Goal: Check status: Check status

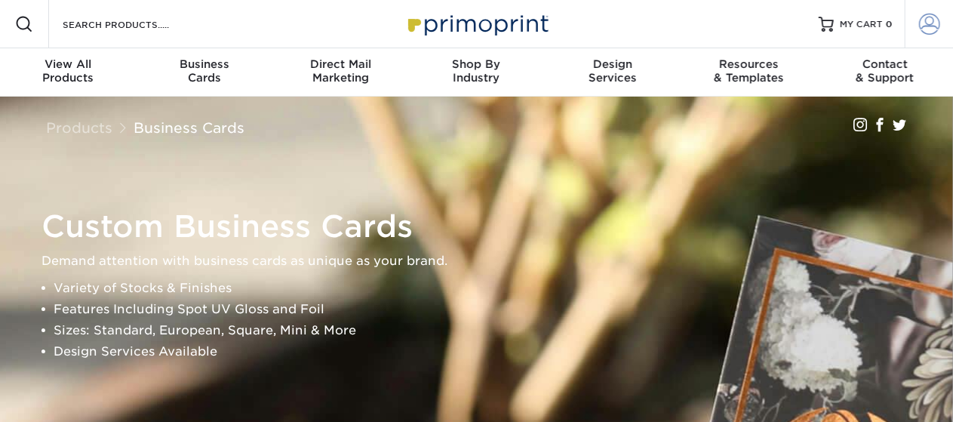
type input "[PERSON_NAME][EMAIL_ADDRESS][DOMAIN_NAME]"
click at [922, 21] on span at bounding box center [929, 24] width 21 height 21
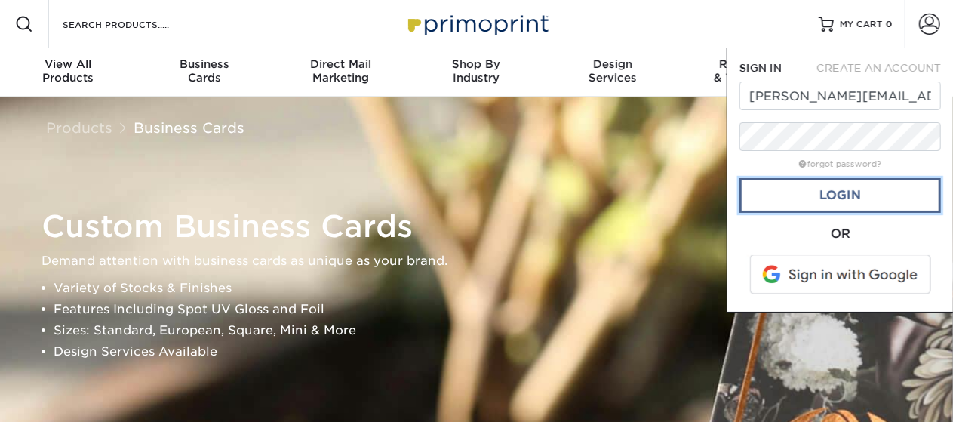
click at [841, 195] on link "Login" at bounding box center [839, 195] width 201 height 35
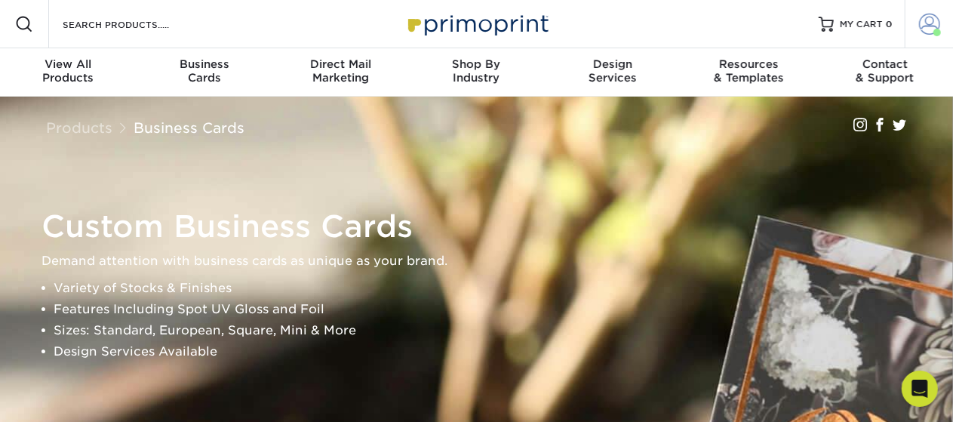
click at [931, 26] on span at bounding box center [929, 24] width 21 height 21
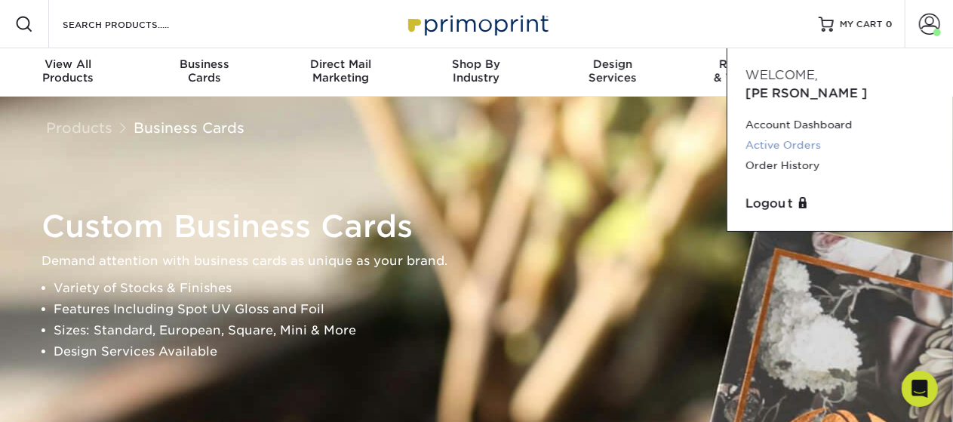
click at [804, 135] on link "Active Orders" at bounding box center [839, 145] width 189 height 20
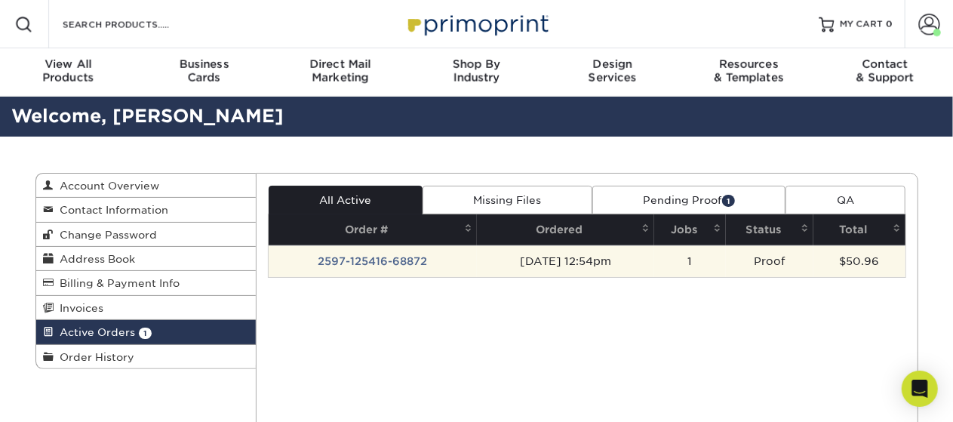
click at [411, 262] on td "2597-125416-68872" at bounding box center [373, 261] width 208 height 32
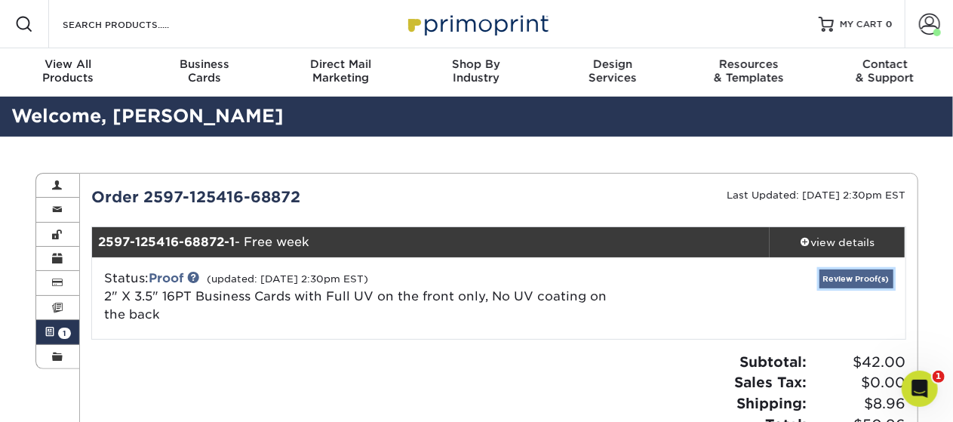
click at [848, 273] on link "Review Proof(s)" at bounding box center [856, 278] width 74 height 19
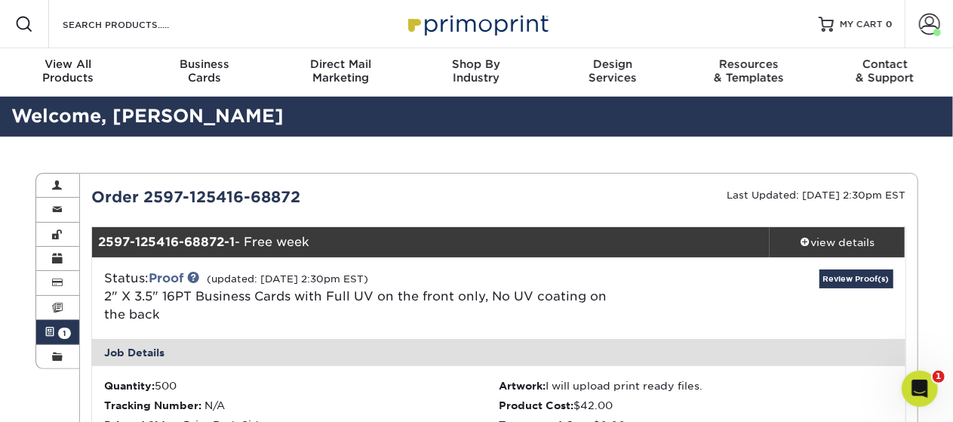
click at [789, 284] on div "Review Proof(s)" at bounding box center [769, 297] width 271 height 57
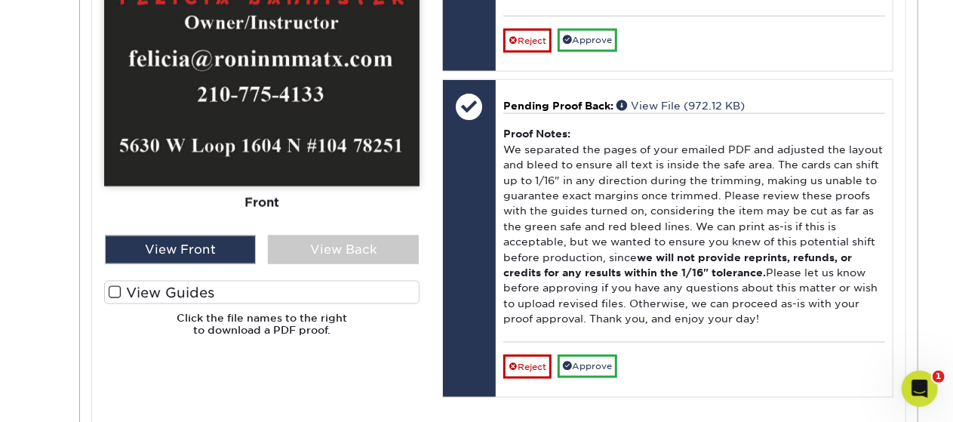
scroll to position [1056, 0]
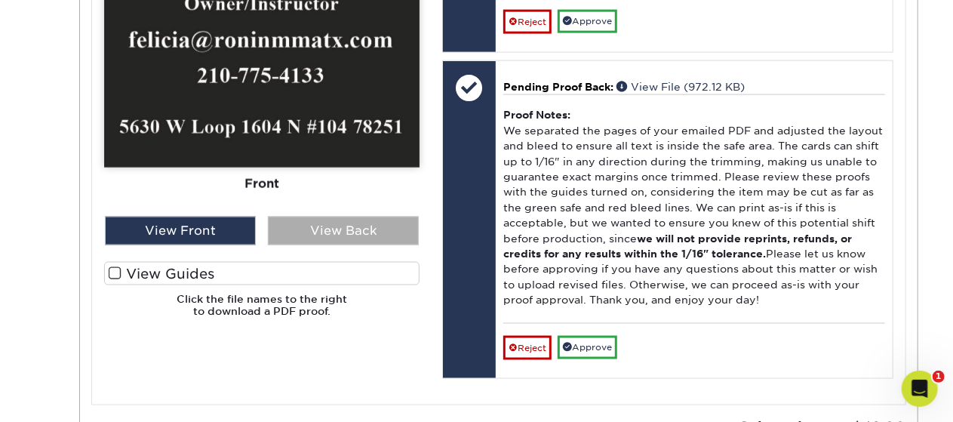
click at [386, 241] on div "View Back" at bounding box center [343, 231] width 151 height 29
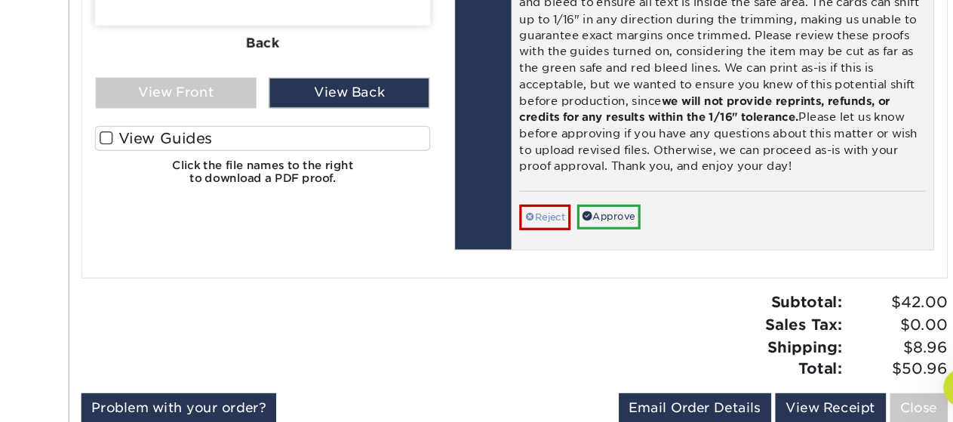
scroll to position [1179, 0]
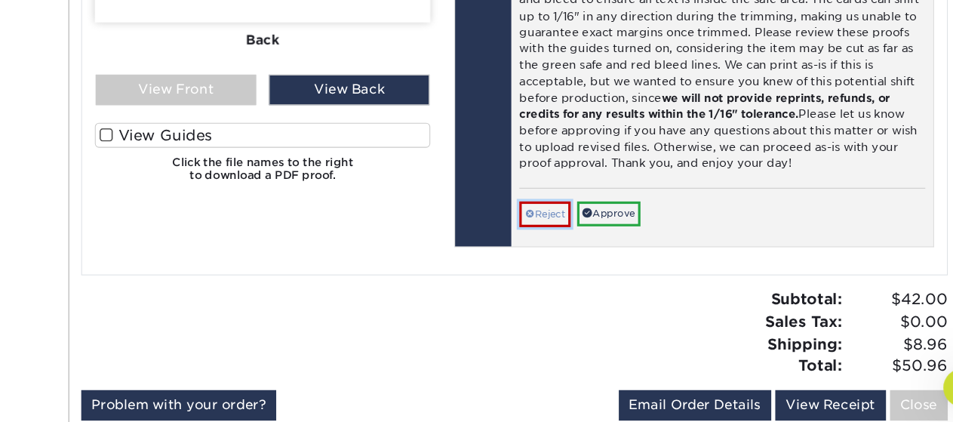
click at [534, 216] on link "Reject" at bounding box center [527, 226] width 48 height 24
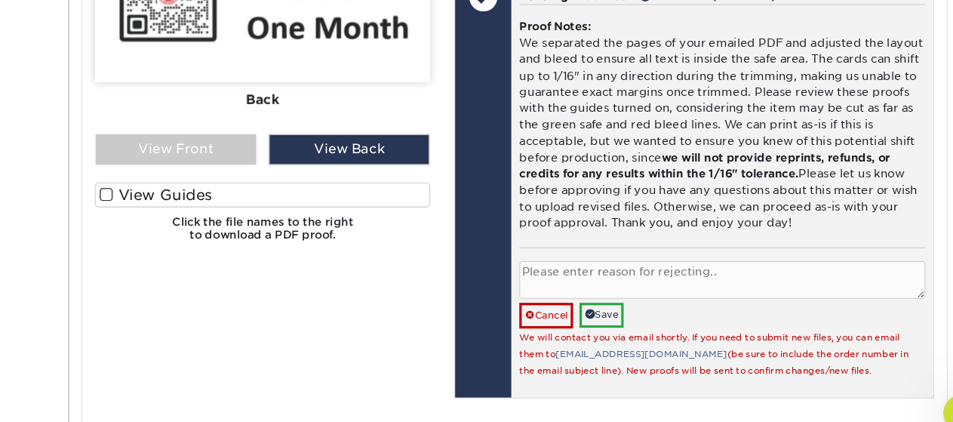
scroll to position [1143, 0]
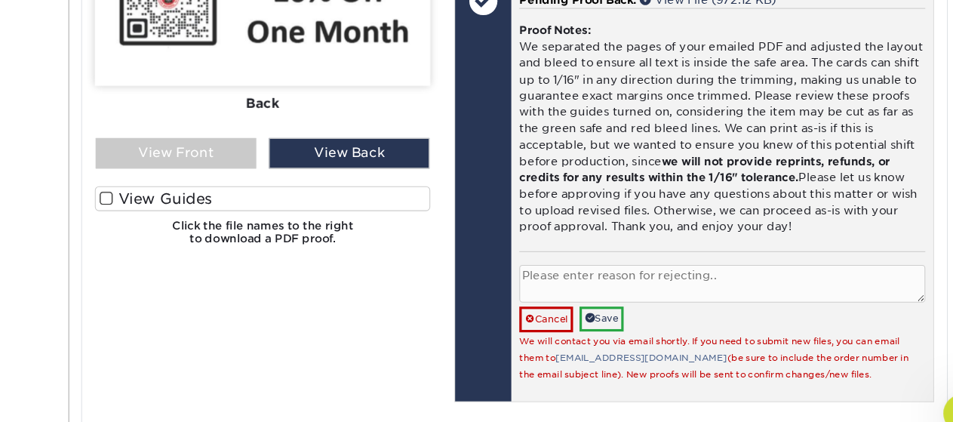
click at [524, 259] on textarea at bounding box center [693, 266] width 381 height 35
type textarea "n"
click at [528, 289] on link "Cancel" at bounding box center [528, 300] width 51 height 24
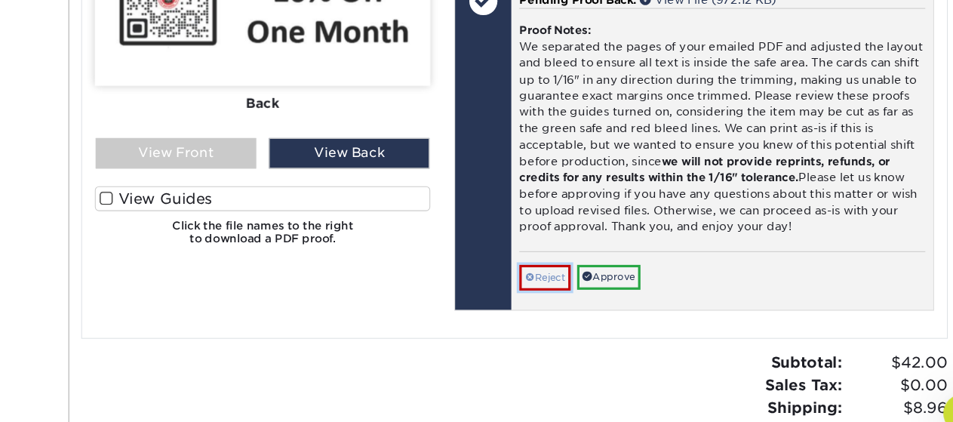
click at [530, 263] on link "Reject" at bounding box center [527, 261] width 48 height 24
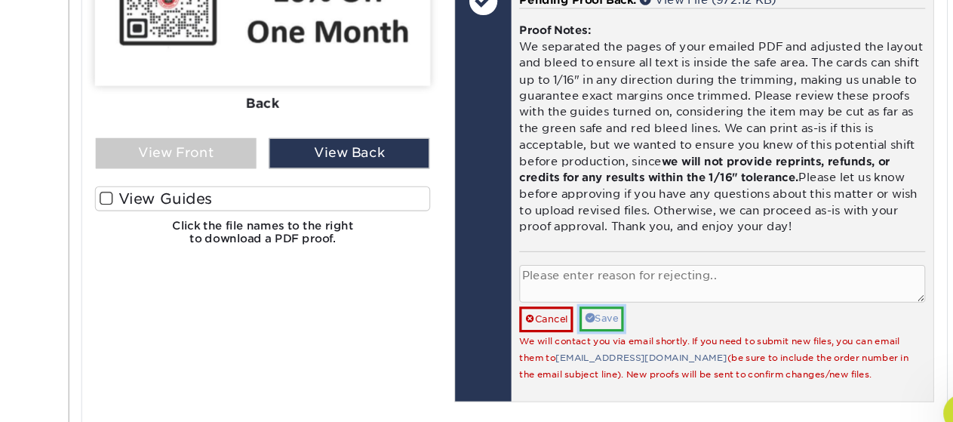
click at [597, 294] on link "Save" at bounding box center [580, 299] width 41 height 23
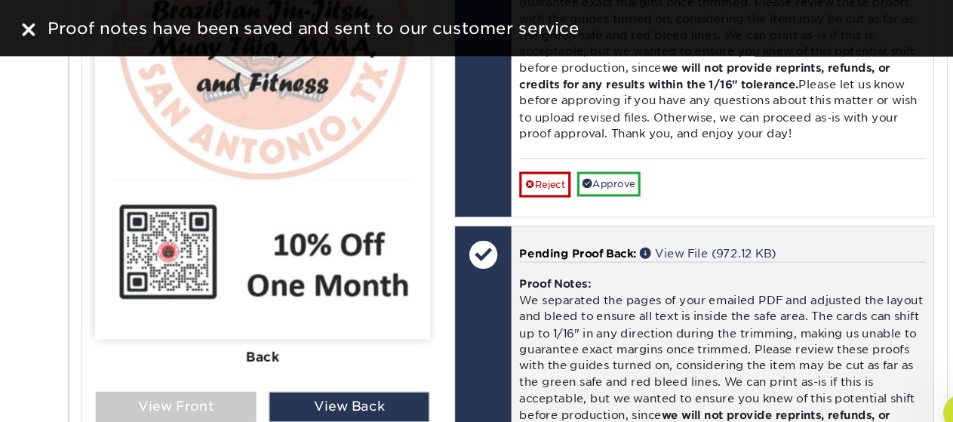
scroll to position [902, 0]
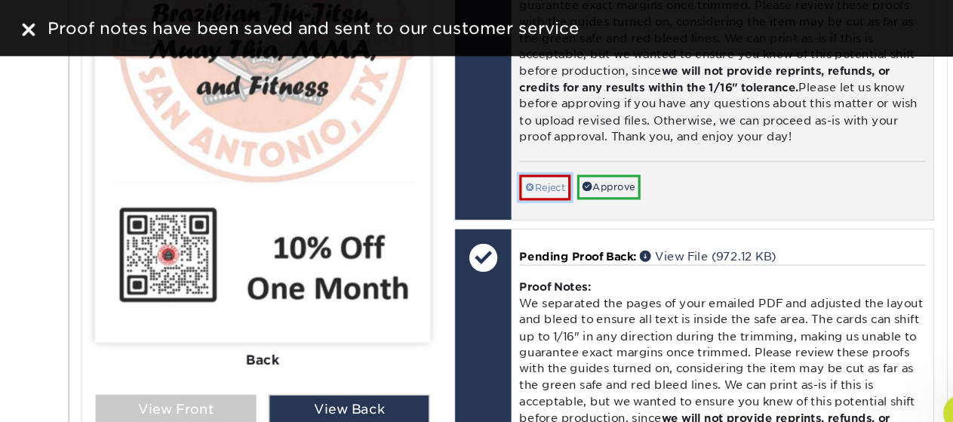
click at [539, 171] on link "Reject" at bounding box center [527, 176] width 48 height 24
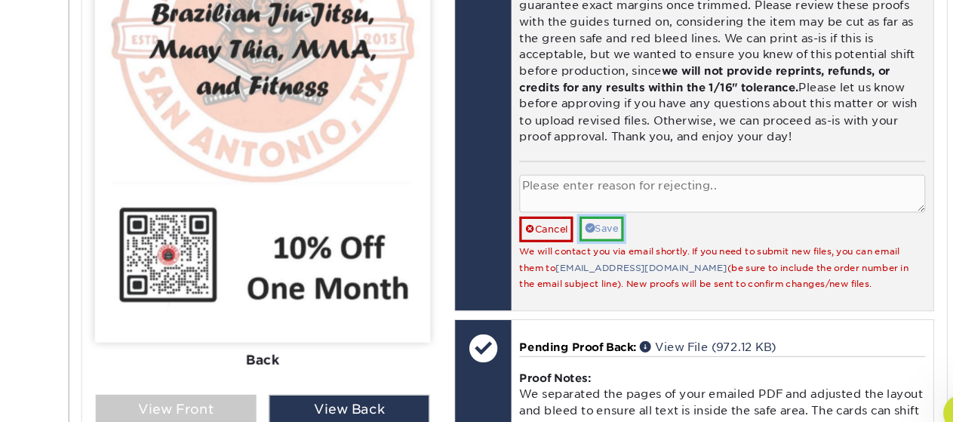
click at [592, 218] on link "Save" at bounding box center [580, 215] width 41 height 23
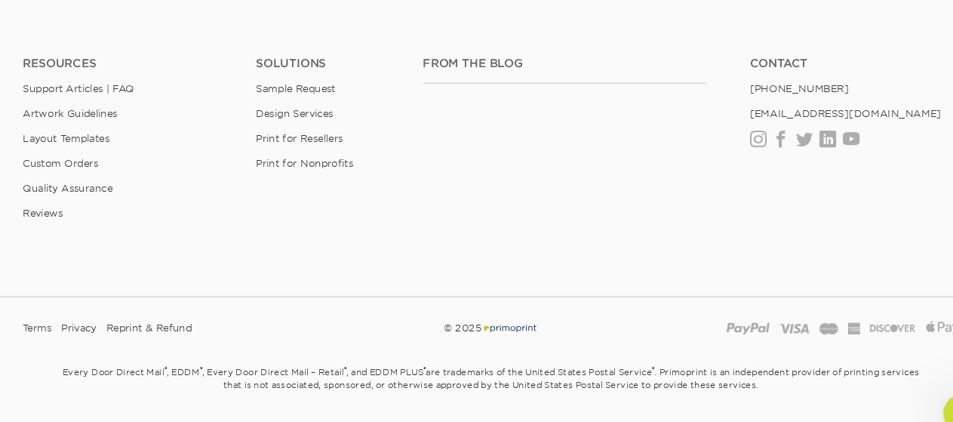
scroll to position [1762, 0]
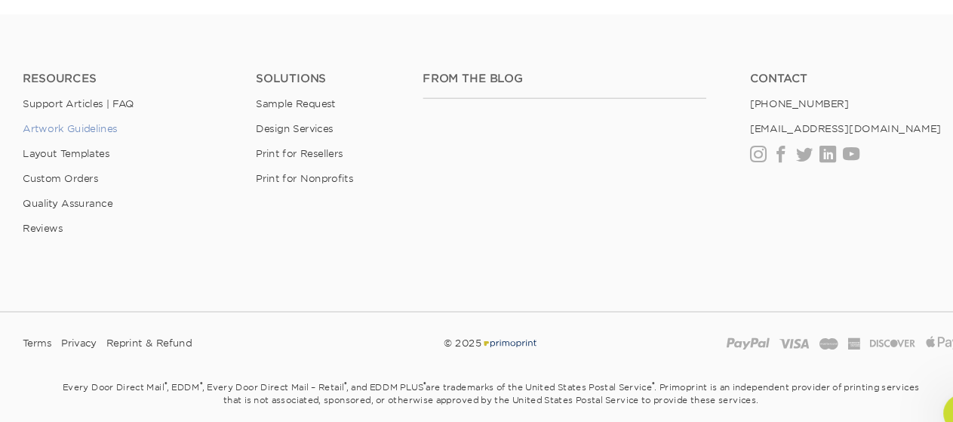
click at [92, 118] on link "Artwork Guidelines" at bounding box center [80, 120] width 89 height 11
